Goal: Register for event/course

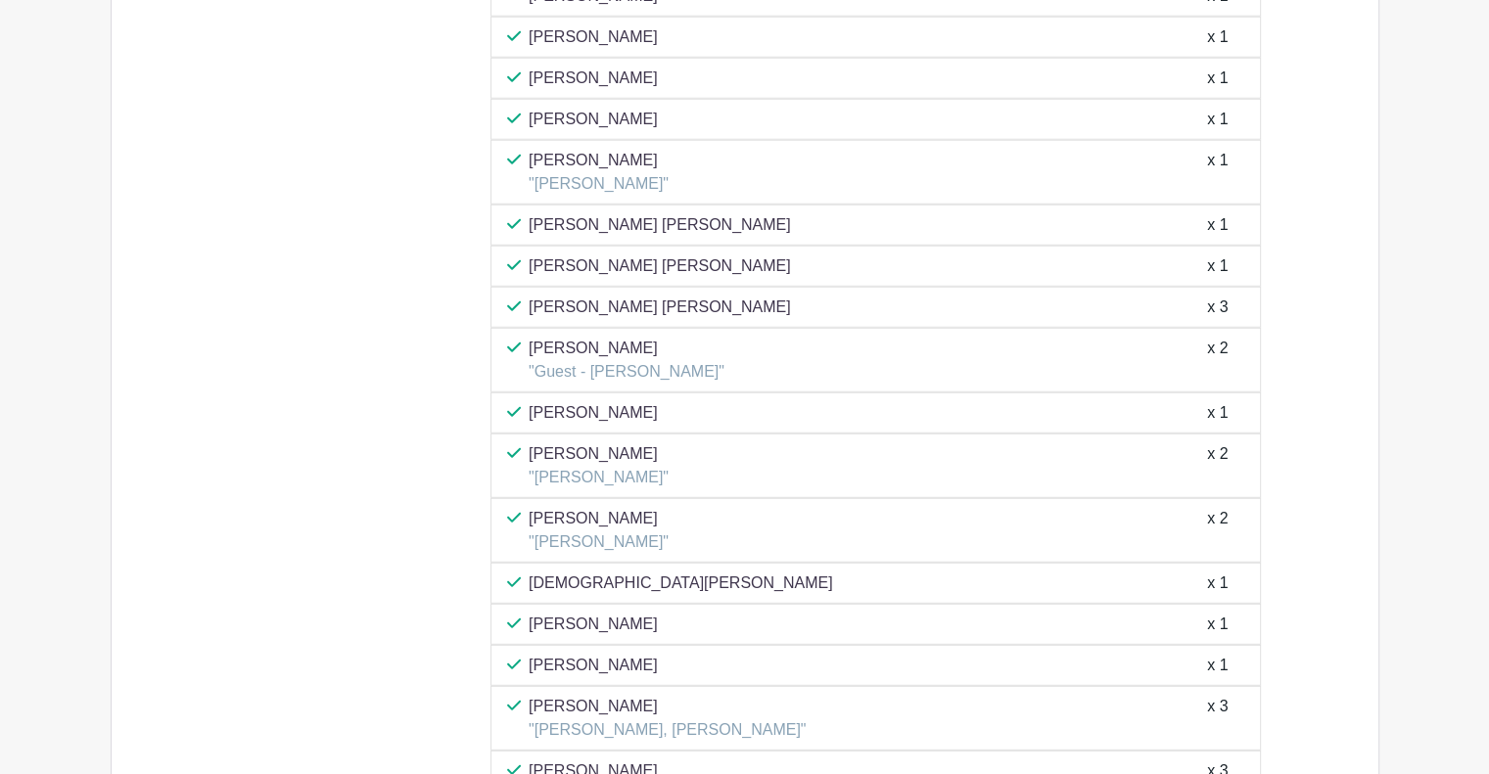
scroll to position [5424, 0]
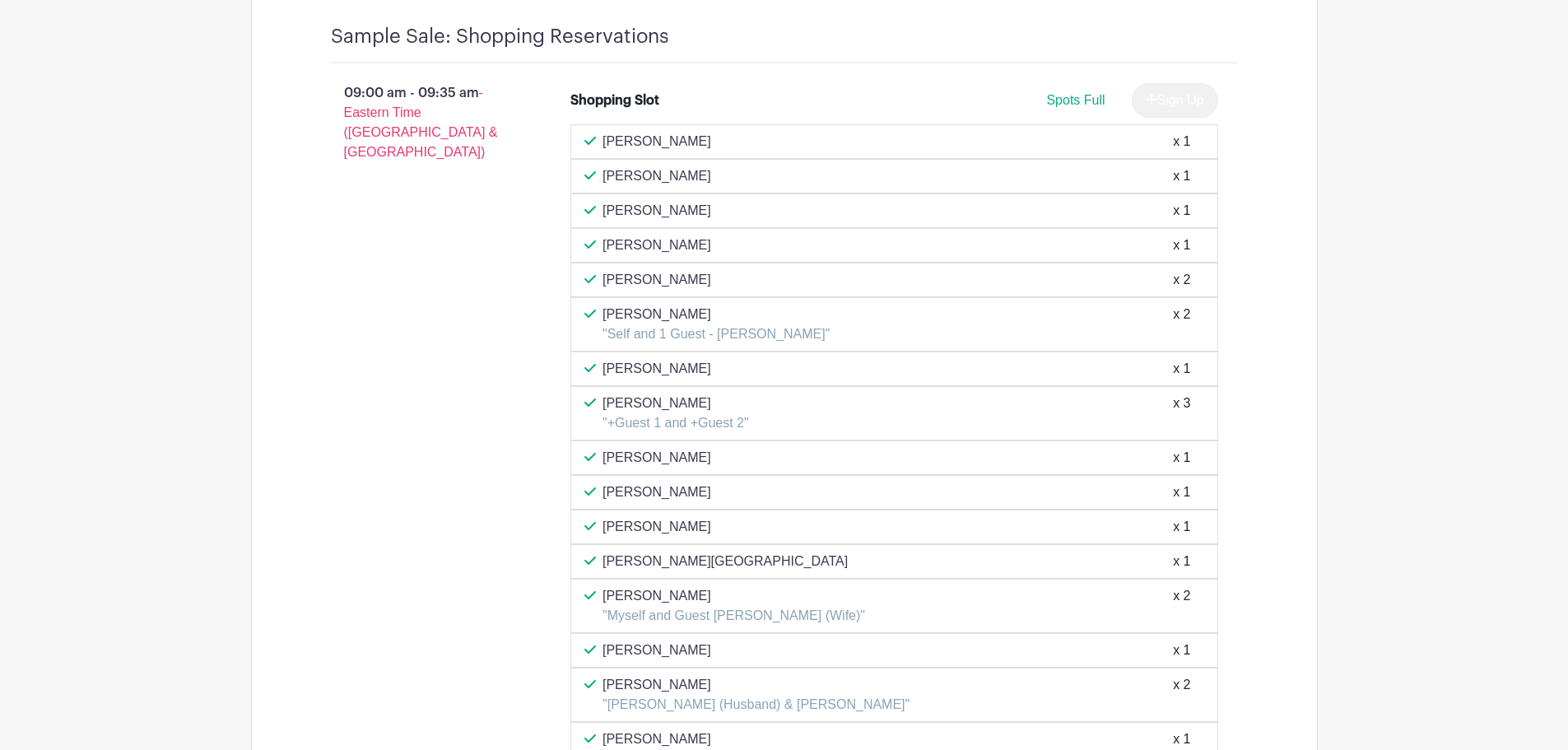
scroll to position [1234, 0]
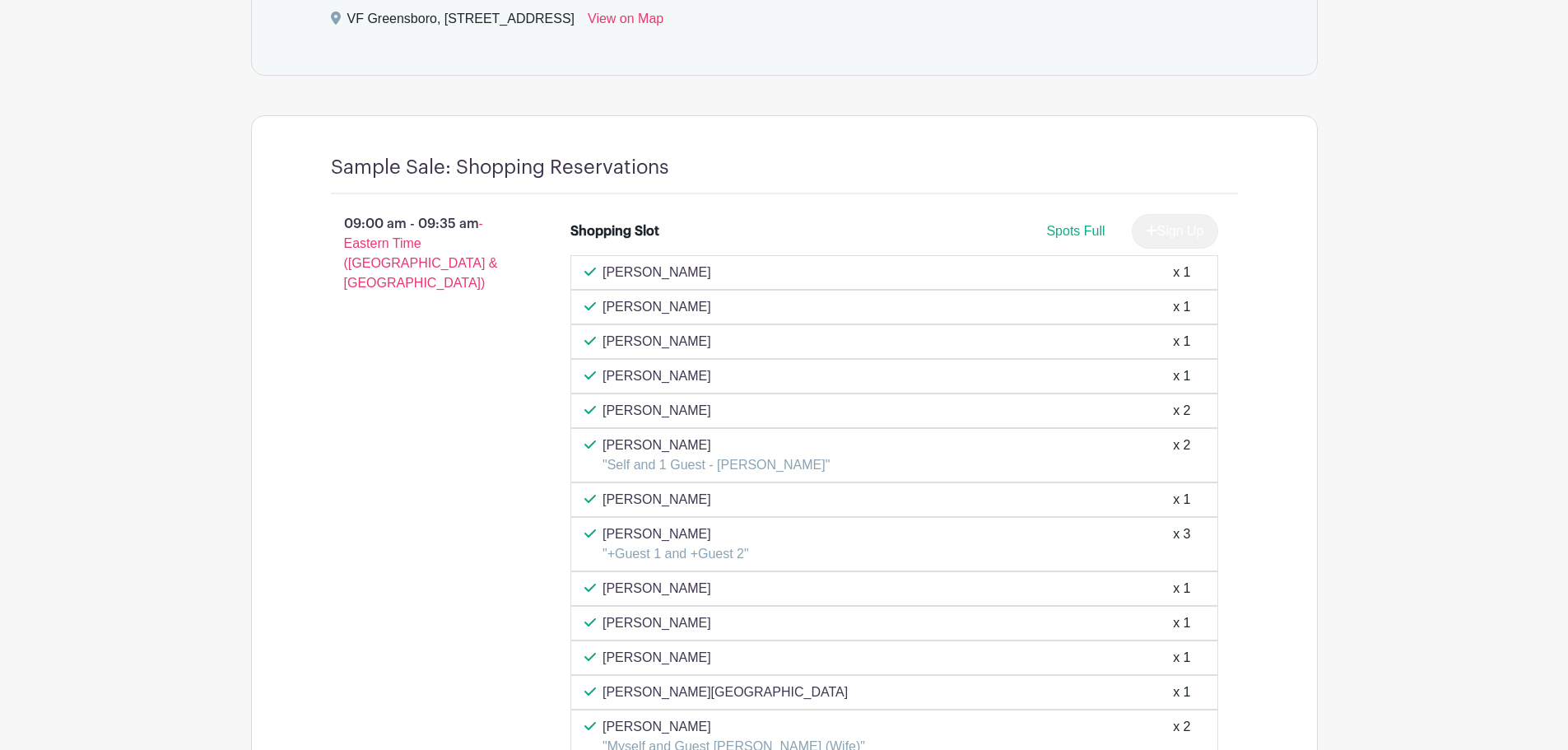
click at [1082, 231] on span "Spots Full" at bounding box center [1074, 230] width 58 height 14
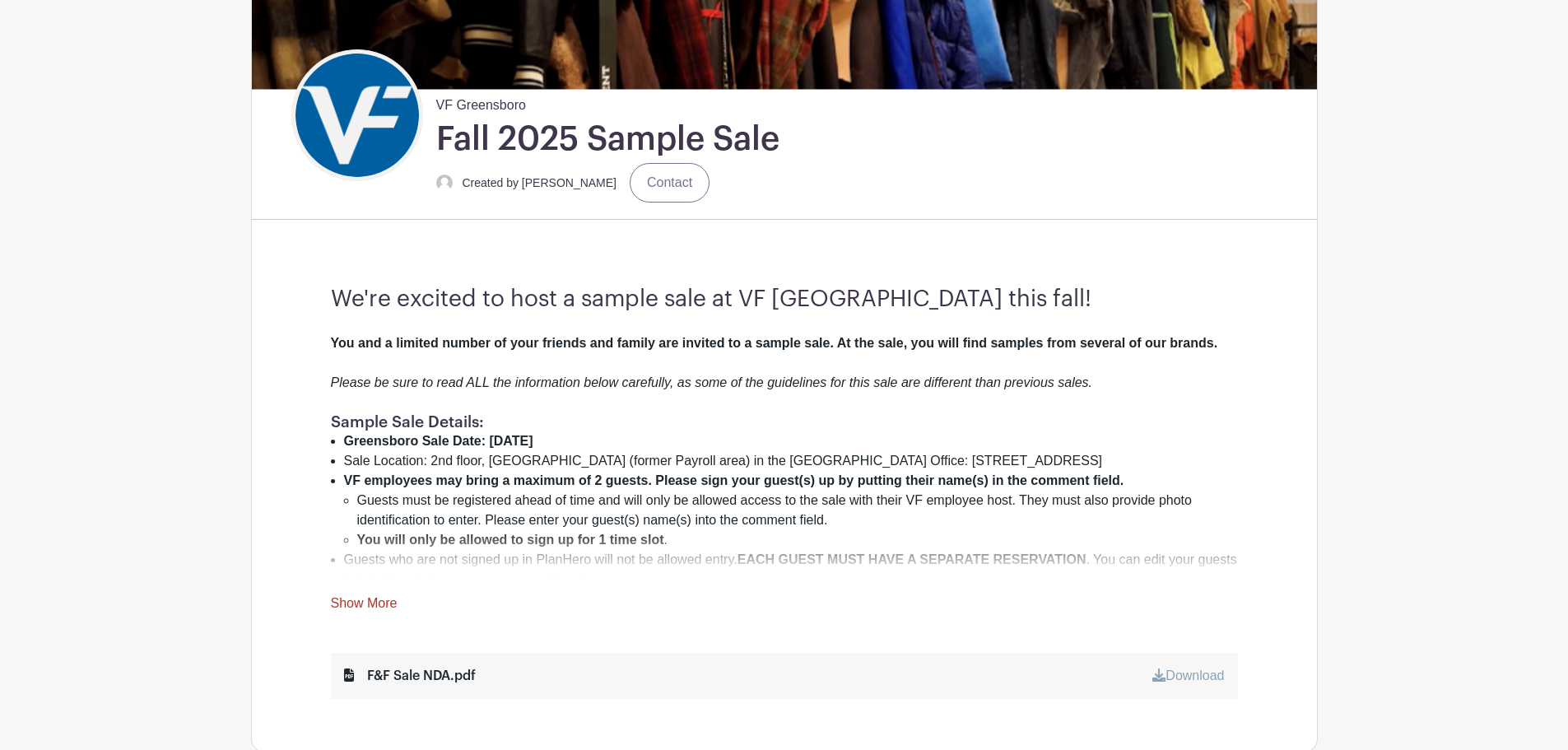
scroll to position [330, 0]
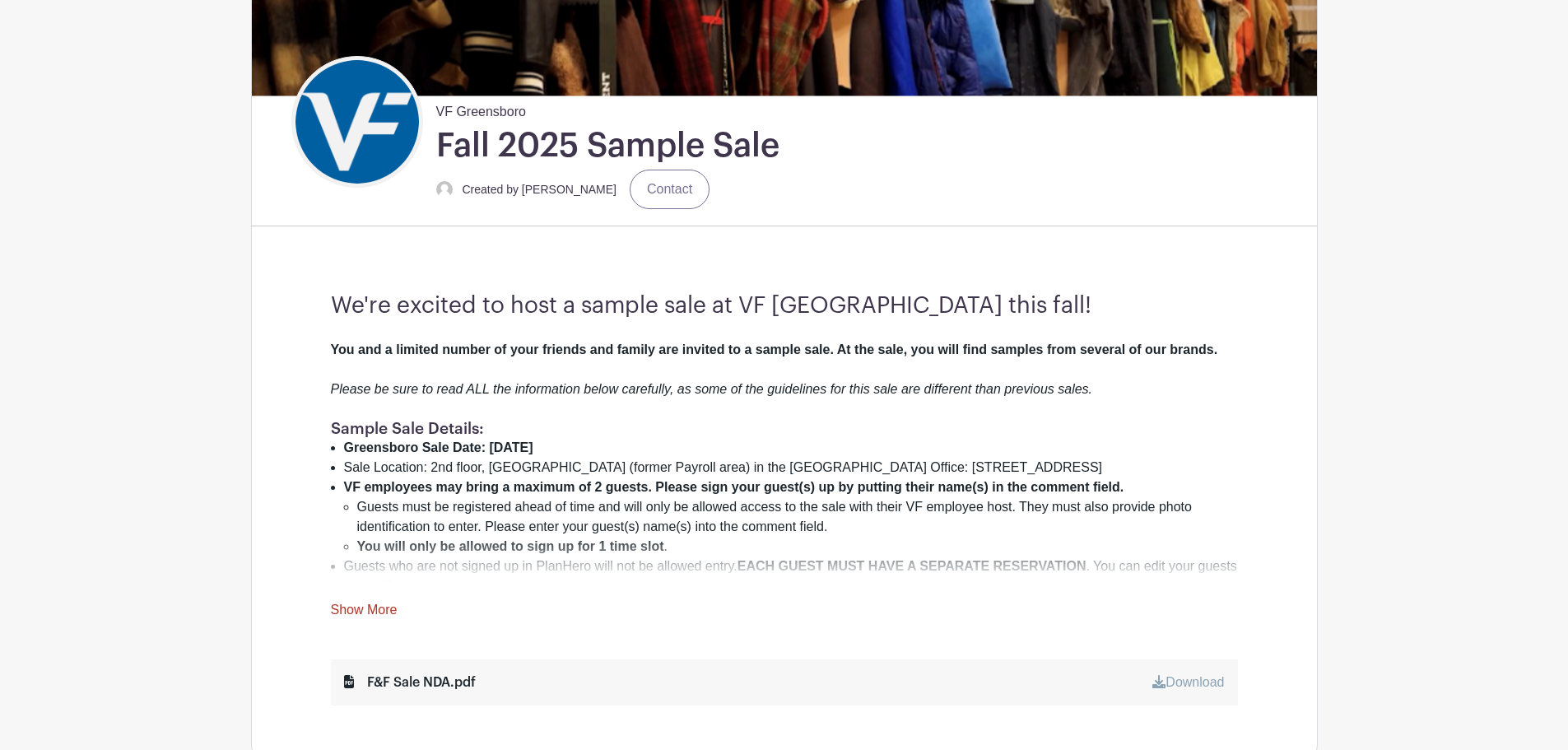
click at [378, 613] on link "Show More" at bounding box center [363, 612] width 66 height 20
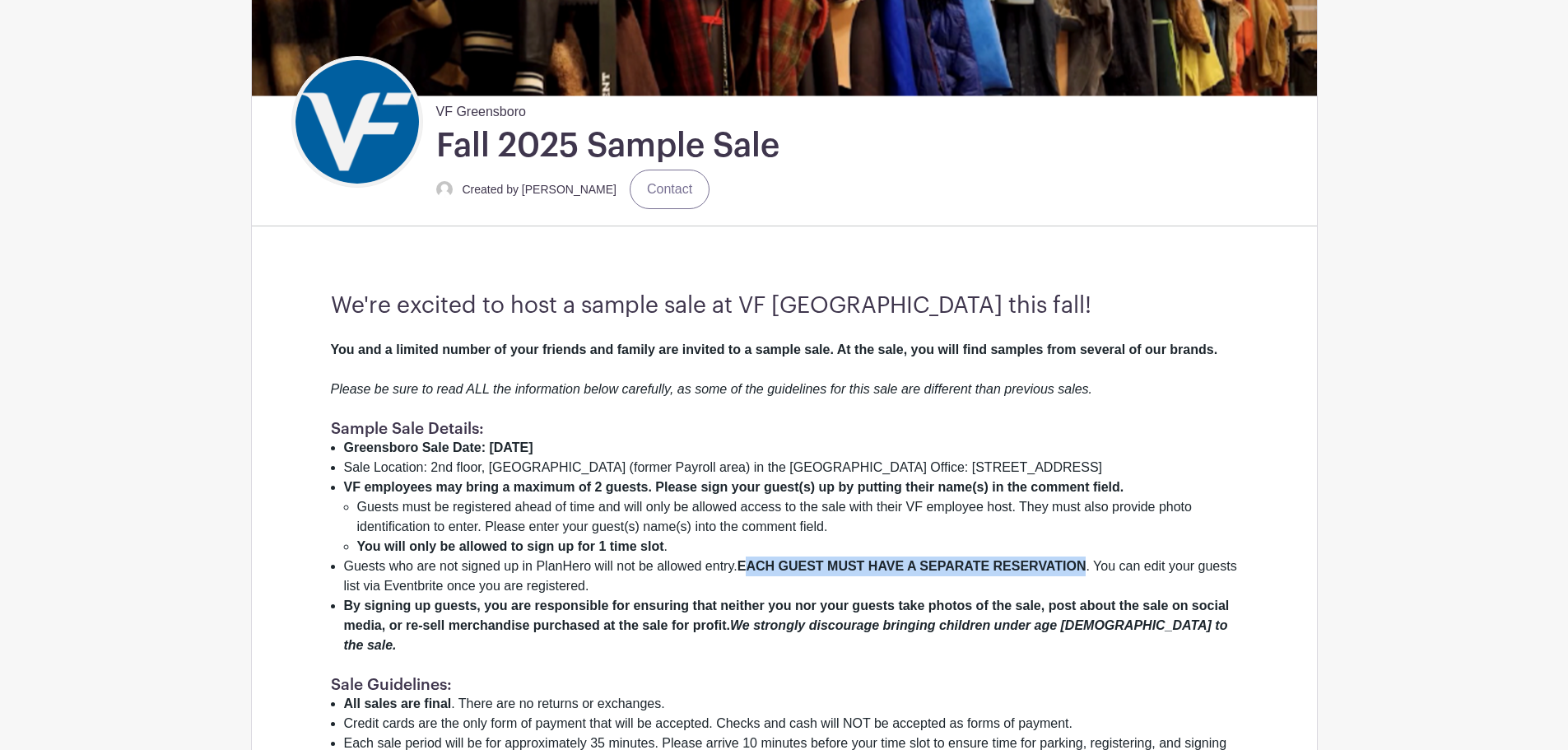
drag, startPoint x: 746, startPoint y: 564, endPoint x: 1086, endPoint y: 573, distance: 340.1
click at [1086, 573] on li "Guests who are not signed up in PlanHero will not be allowed entry. EACH GUEST …" at bounding box center [790, 576] width 894 height 40
click at [872, 579] on li "Guests who are not signed up in PlanHero will not be allowed entry. EACH GUEST …" at bounding box center [790, 576] width 894 height 40
click at [631, 585] on li "Guests who are not signed up in PlanHero will not be allowed entry. EACH GUEST …" at bounding box center [790, 576] width 894 height 40
click at [1043, 465] on li "Sale Location: 2nd floor, [GEOGRAPHIC_DATA] (former Payroll area) in the [GEOGR…" at bounding box center [790, 467] width 894 height 19
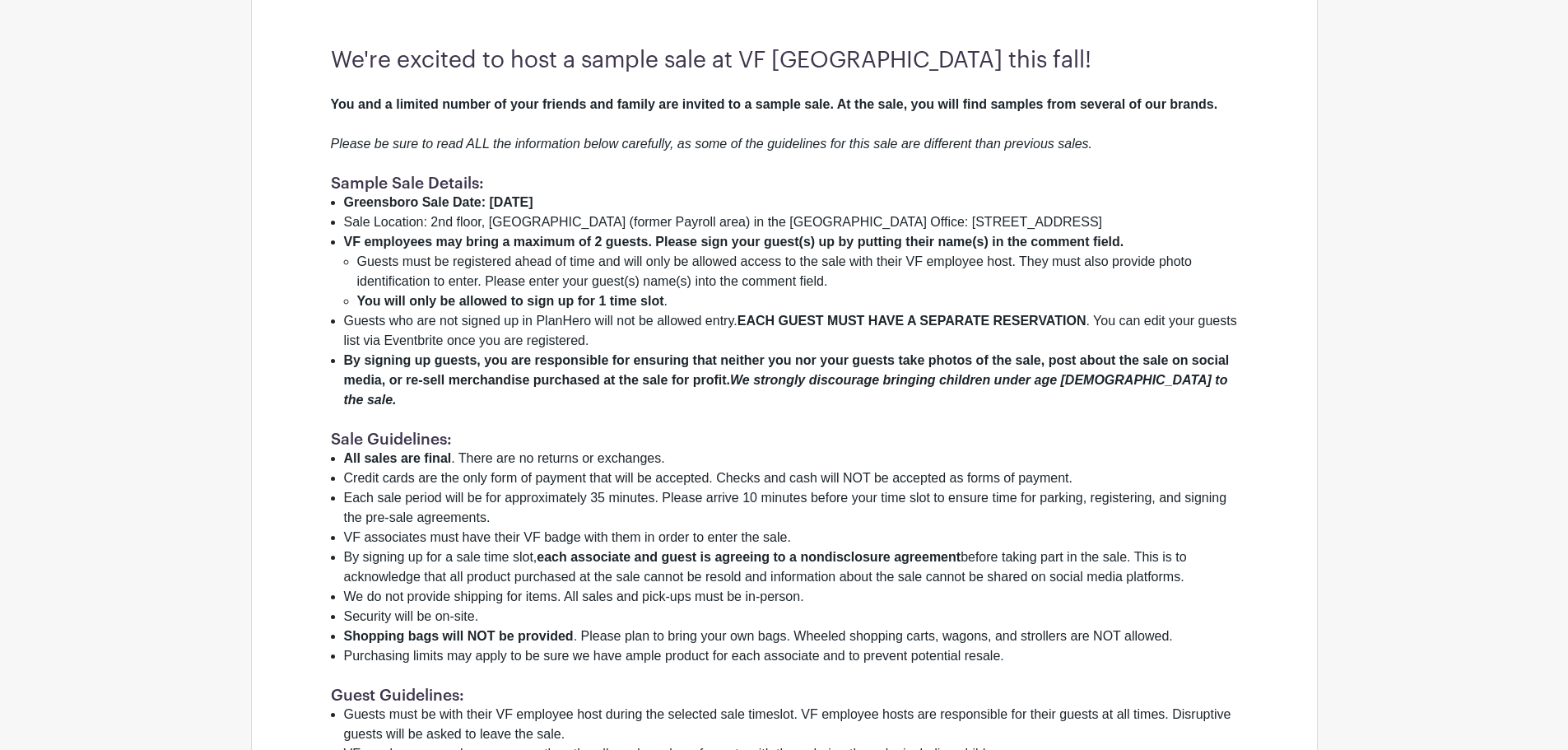
scroll to position [576, 0]
